Goal: Task Accomplishment & Management: Manage account settings

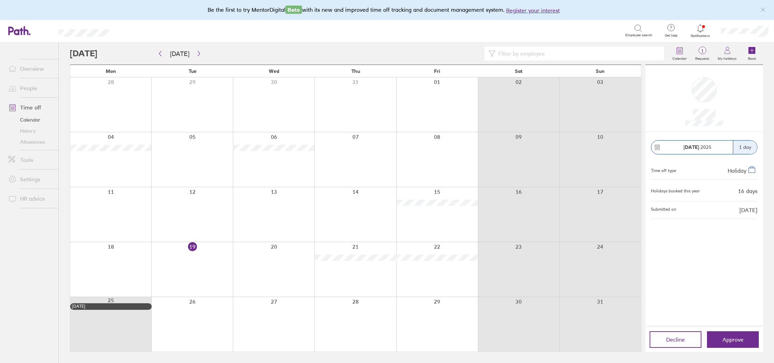
click at [702, 30] on icon at bounding box center [700, 28] width 6 height 8
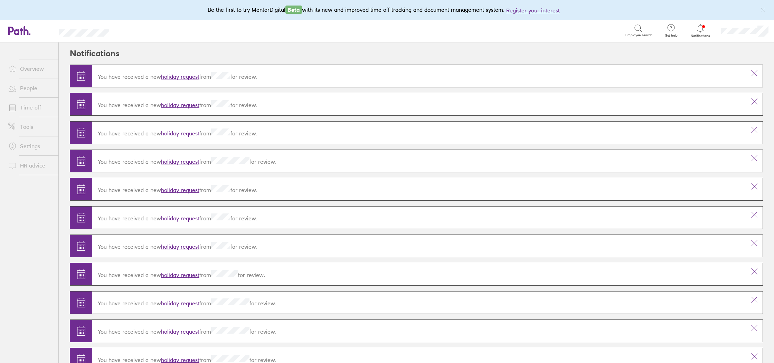
click at [295, 81] on div "You have received a new holiday request from for review." at bounding box center [418, 75] width 653 height 19
click at [184, 76] on link "holiday request" at bounding box center [180, 76] width 38 height 7
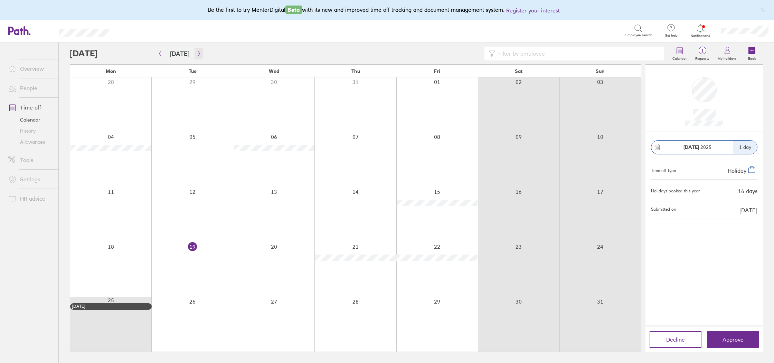
click at [196, 49] on button "button" at bounding box center [198, 53] width 9 height 11
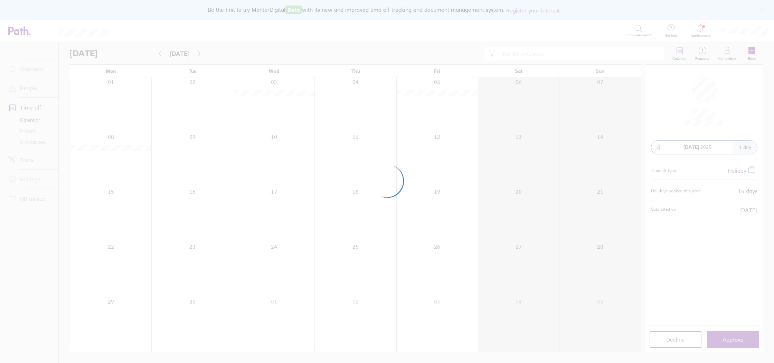
click at [196, 51] on div at bounding box center [387, 181] width 774 height 363
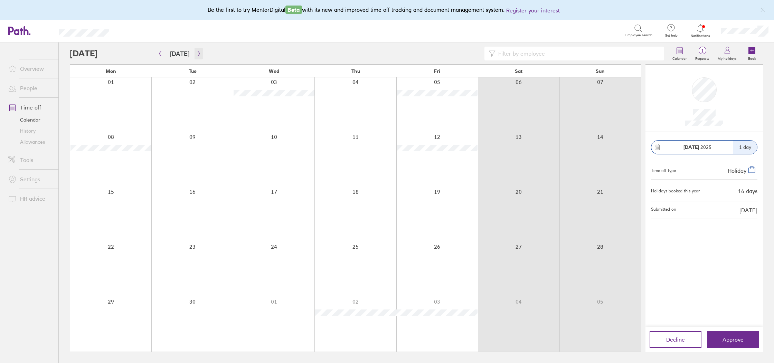
click at [196, 54] on icon "button" at bounding box center [198, 54] width 5 height 6
click at [198, 53] on icon "button" at bounding box center [198, 54] width 5 height 6
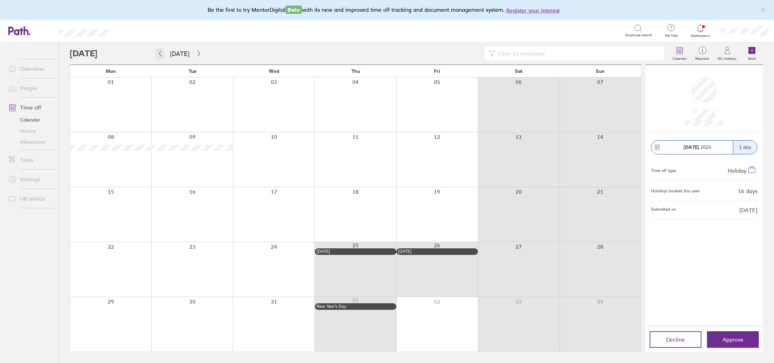
click at [162, 55] on icon "button" at bounding box center [159, 54] width 5 height 6
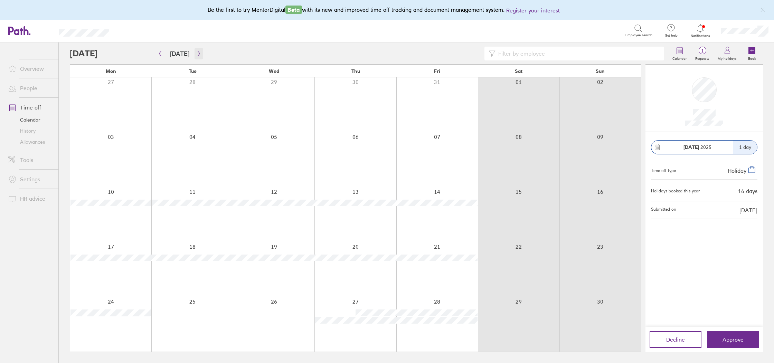
click at [195, 56] on button "button" at bounding box center [198, 53] width 9 height 11
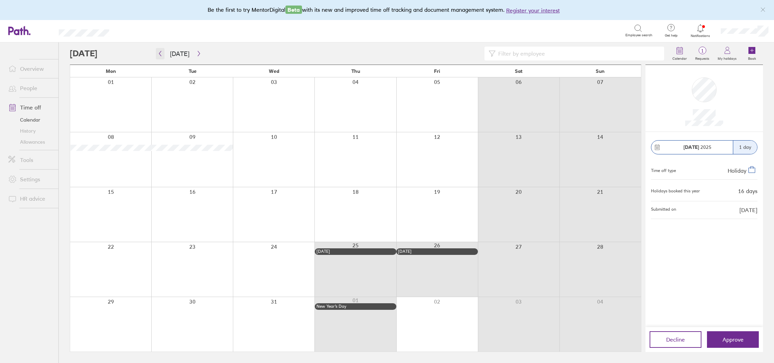
click at [163, 54] on button "button" at bounding box center [160, 53] width 9 height 11
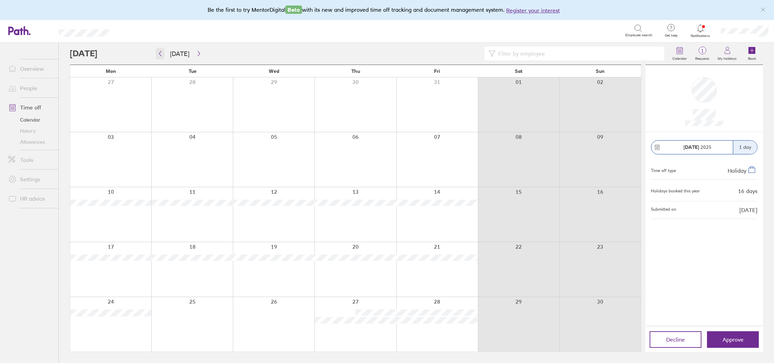
click at [157, 55] on button "button" at bounding box center [160, 53] width 9 height 11
click at [157, 55] on icon "button" at bounding box center [159, 54] width 5 height 6
click at [158, 56] on icon "button" at bounding box center [159, 54] width 5 height 6
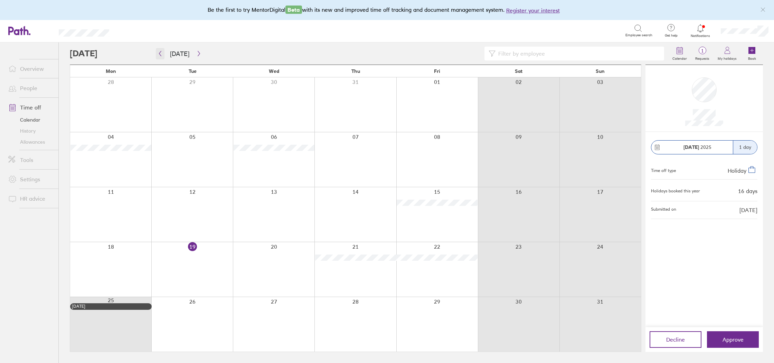
click at [158, 57] on button "button" at bounding box center [160, 53] width 9 height 11
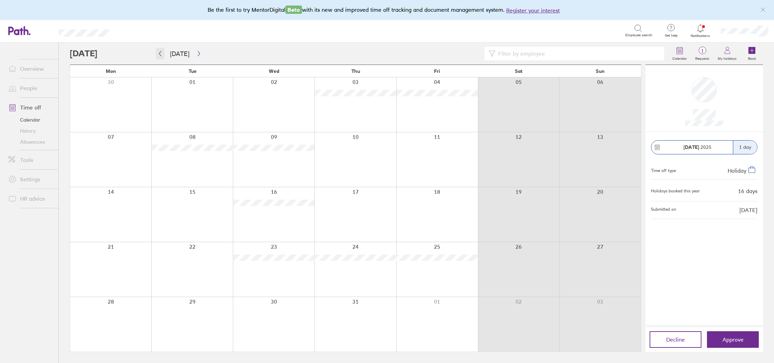
click at [162, 53] on icon "button" at bounding box center [159, 54] width 5 height 6
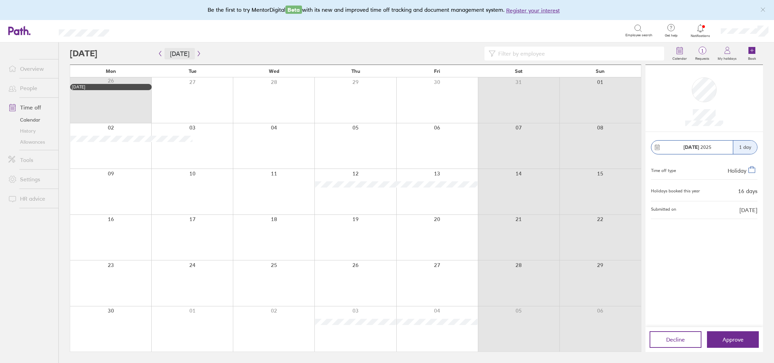
click at [175, 54] on button "Today" at bounding box center [179, 53] width 30 height 11
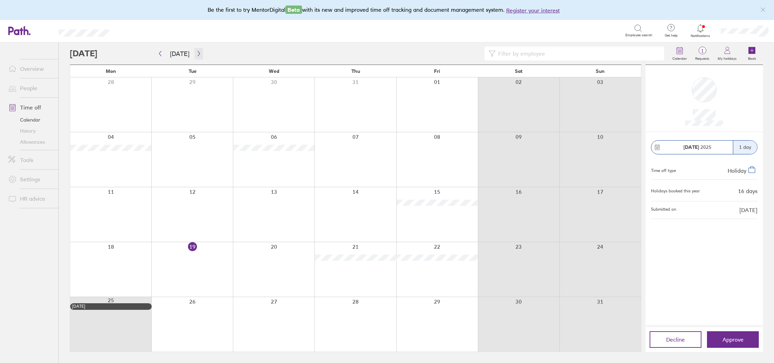
click at [196, 55] on icon "button" at bounding box center [198, 54] width 5 height 6
